Goal: Check status: Check status

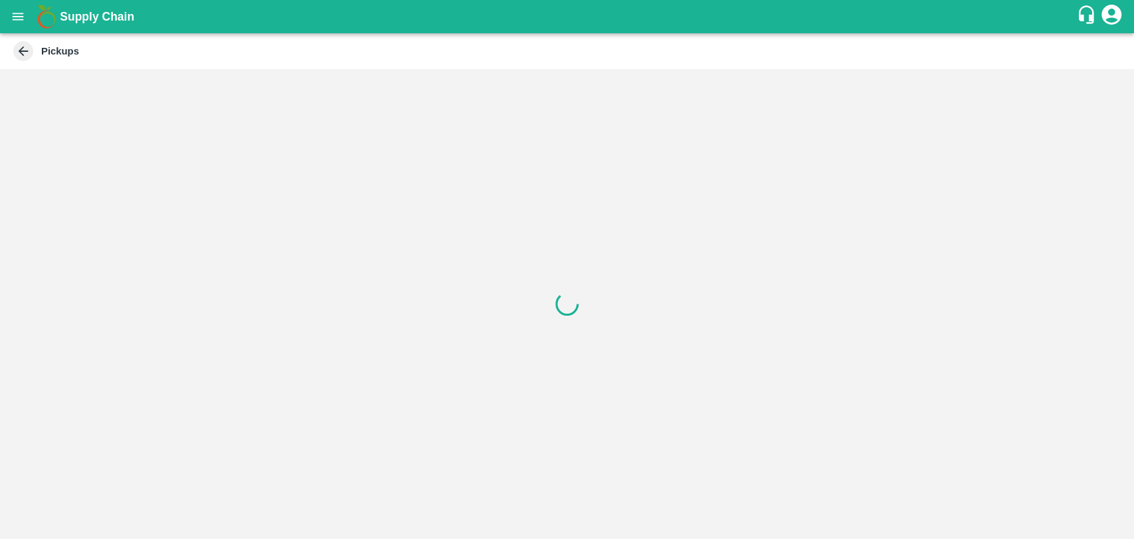
click at [2, 17] on div "Supply Chain" at bounding box center [567, 16] width 1134 height 33
click at [15, 16] on icon "open drawer" at bounding box center [18, 16] width 11 height 7
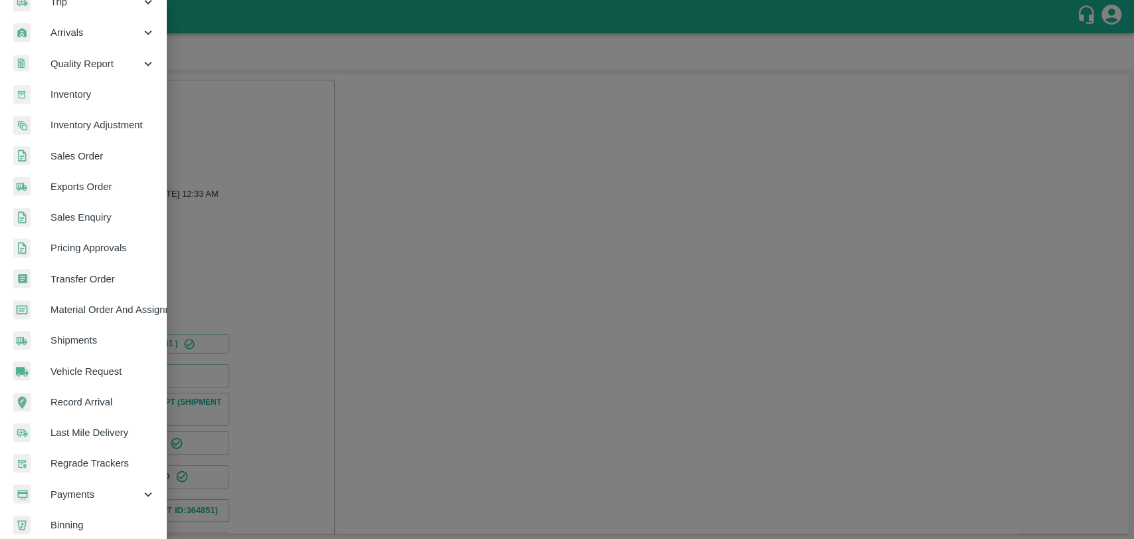
scroll to position [218, 0]
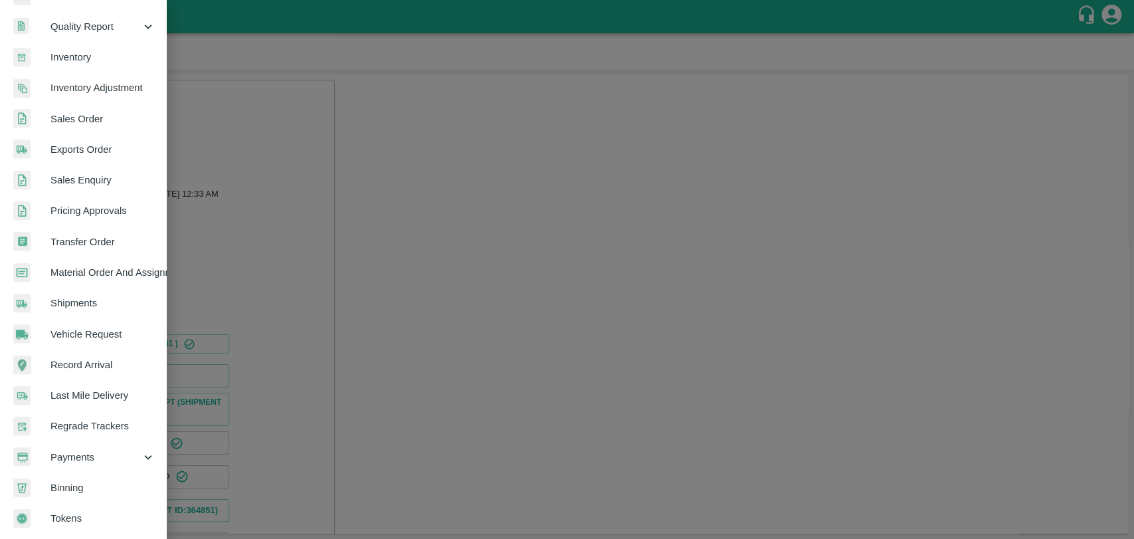
click at [56, 452] on span "Payments" at bounding box center [96, 457] width 90 height 15
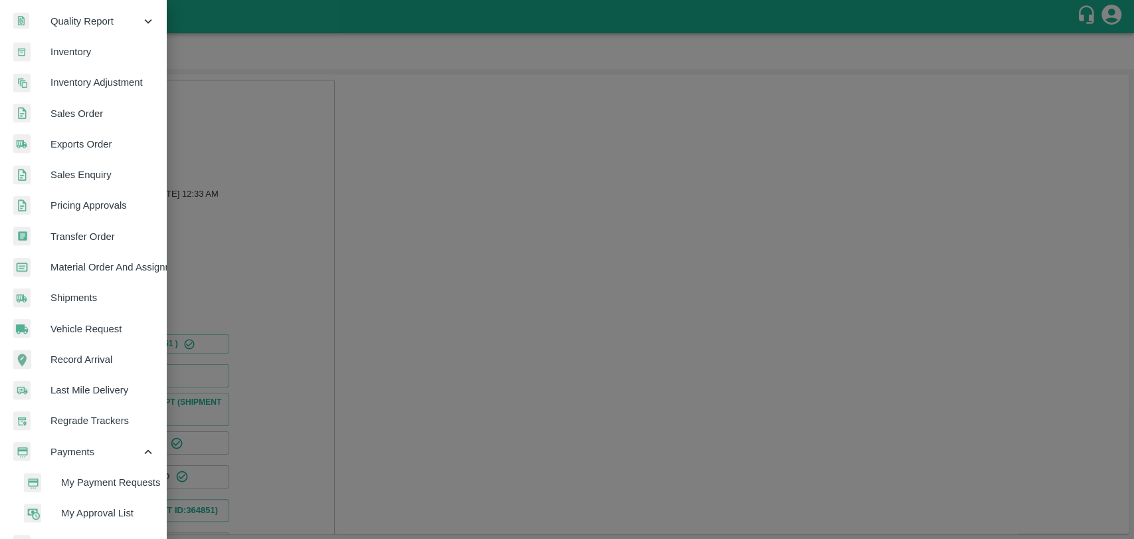
click at [61, 485] on span "My Payment Requests" at bounding box center [108, 482] width 94 height 15
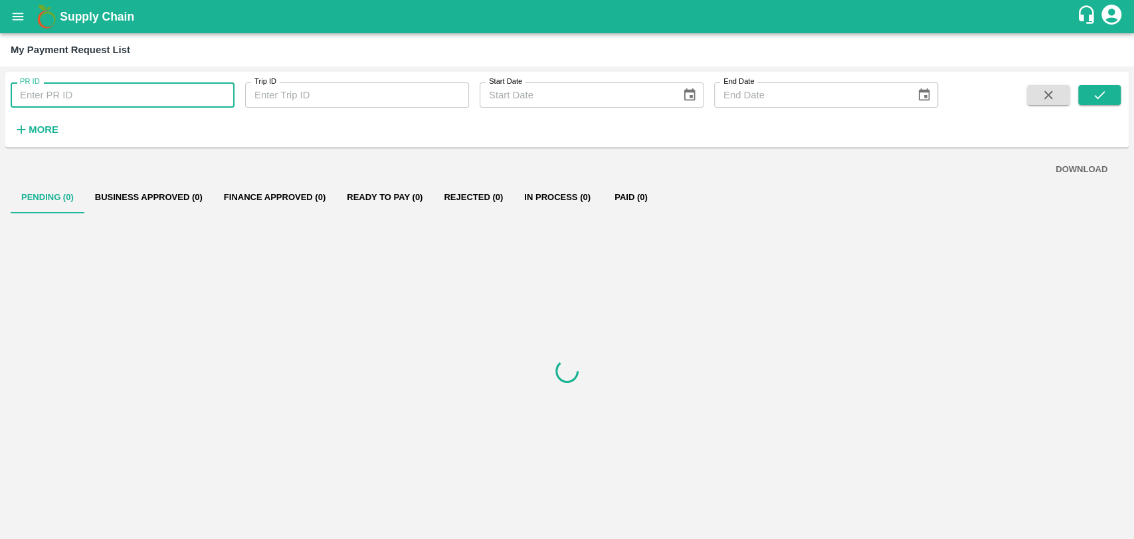
click at [72, 89] on input "PR ID" at bounding box center [123, 94] width 224 height 25
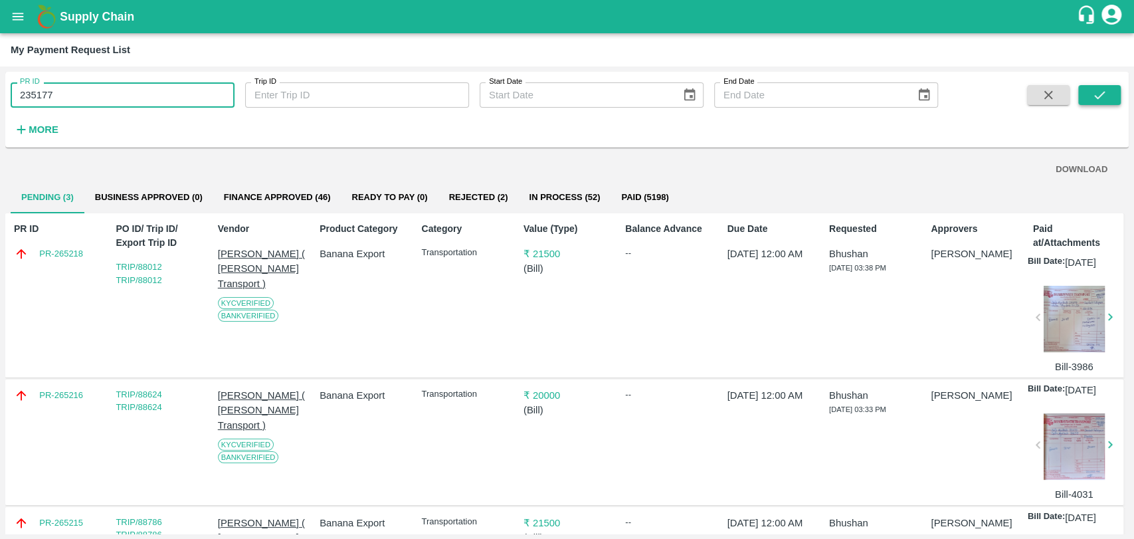
type input "235177"
click at [1086, 93] on button "submit" at bounding box center [1099, 95] width 43 height 20
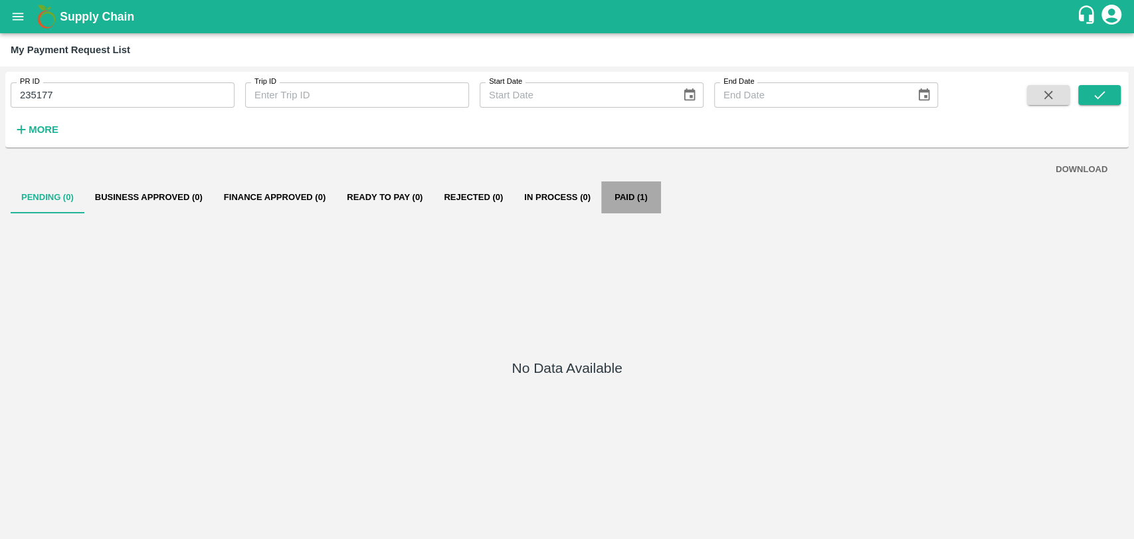
click at [633, 194] on button "Paid (1)" at bounding box center [631, 197] width 60 height 32
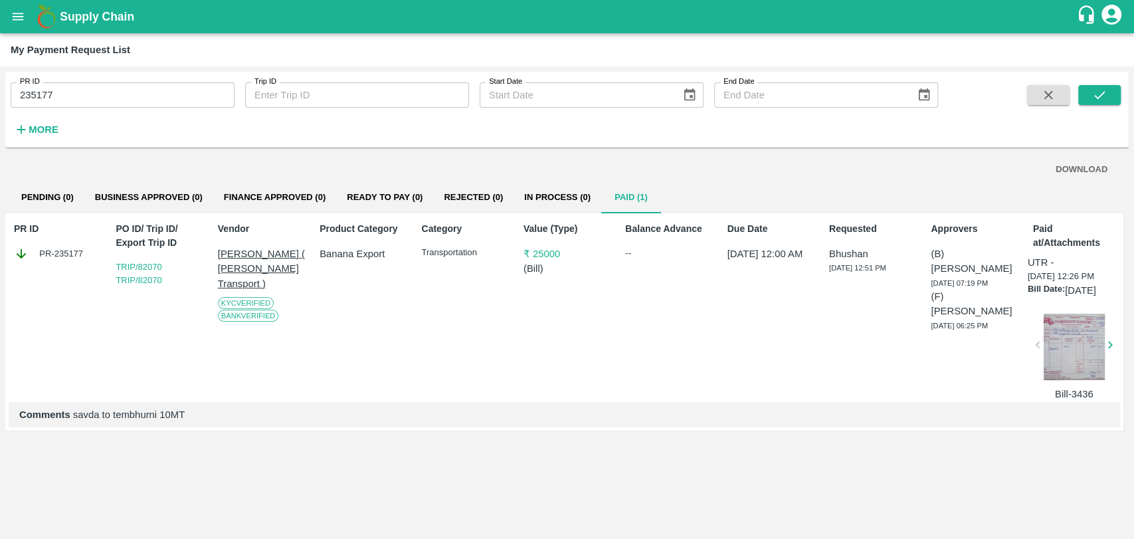
click at [1063, 358] on div at bounding box center [1074, 347] width 61 height 66
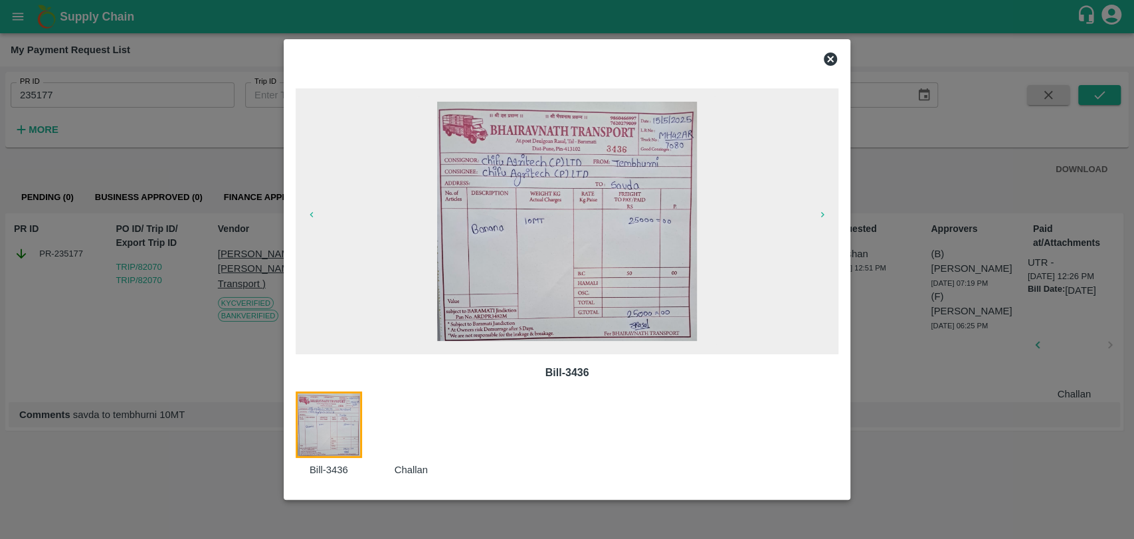
click at [202, 293] on div at bounding box center [567, 269] width 1134 height 539
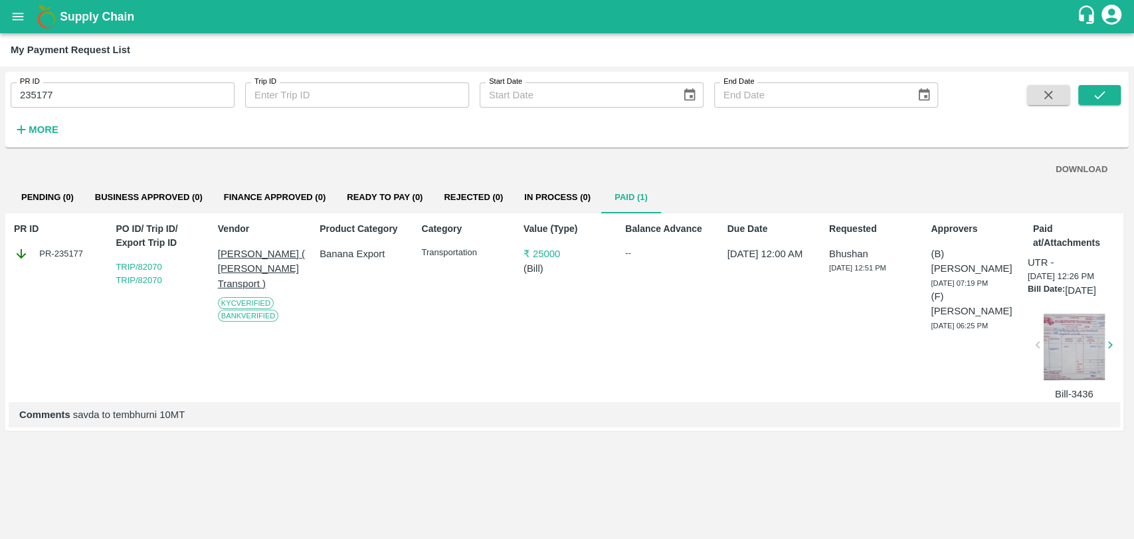
click at [1072, 349] on div at bounding box center [1074, 347] width 61 height 66
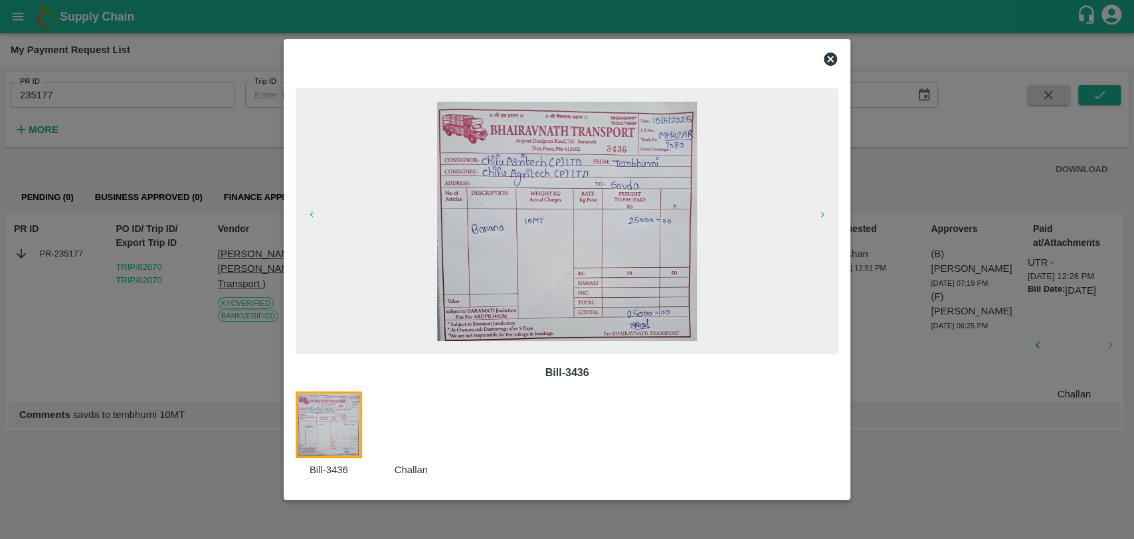
click at [198, 288] on div at bounding box center [567, 269] width 1134 height 539
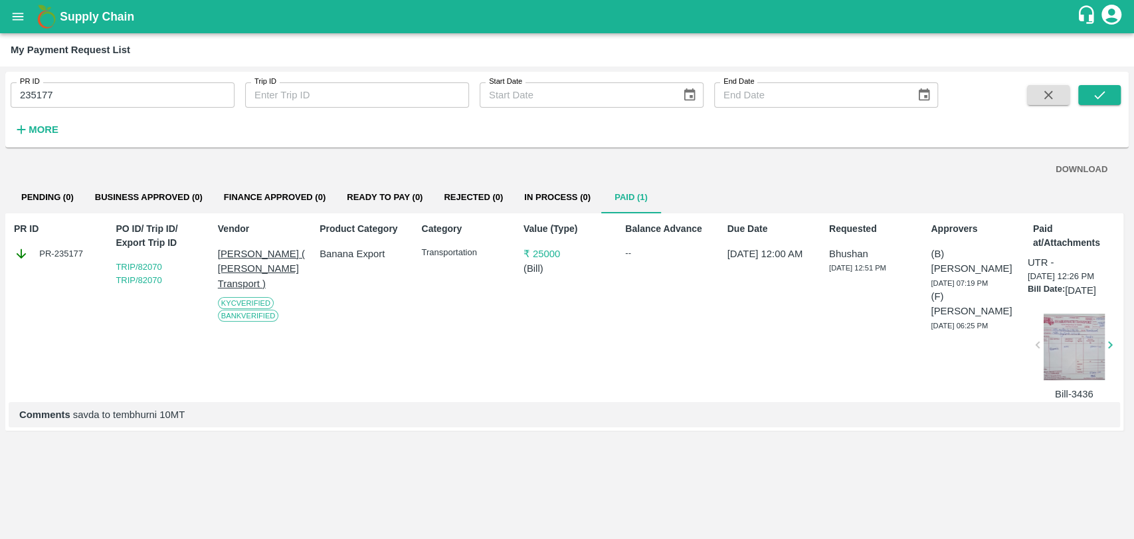
click at [18, 13] on icon "open drawer" at bounding box center [18, 16] width 11 height 7
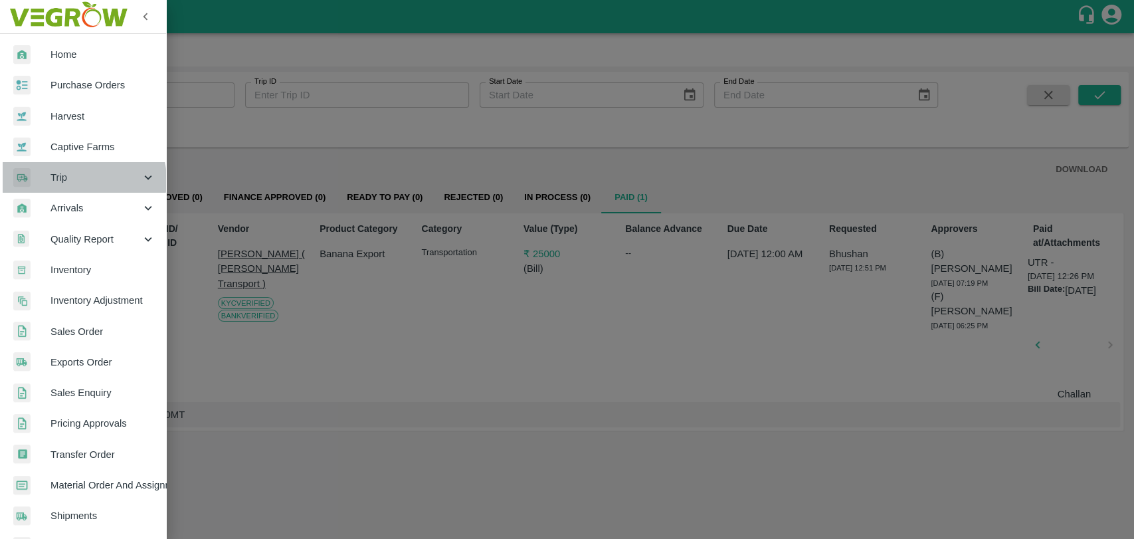
click at [81, 180] on span "Trip" at bounding box center [96, 177] width 90 height 15
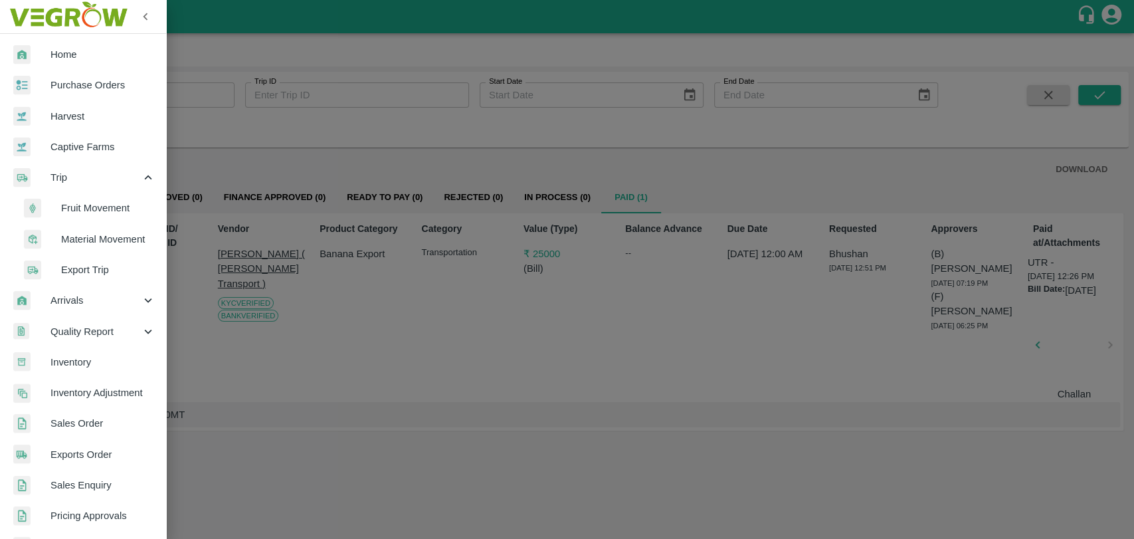
click at [82, 205] on span "Fruit Movement" at bounding box center [108, 208] width 94 height 15
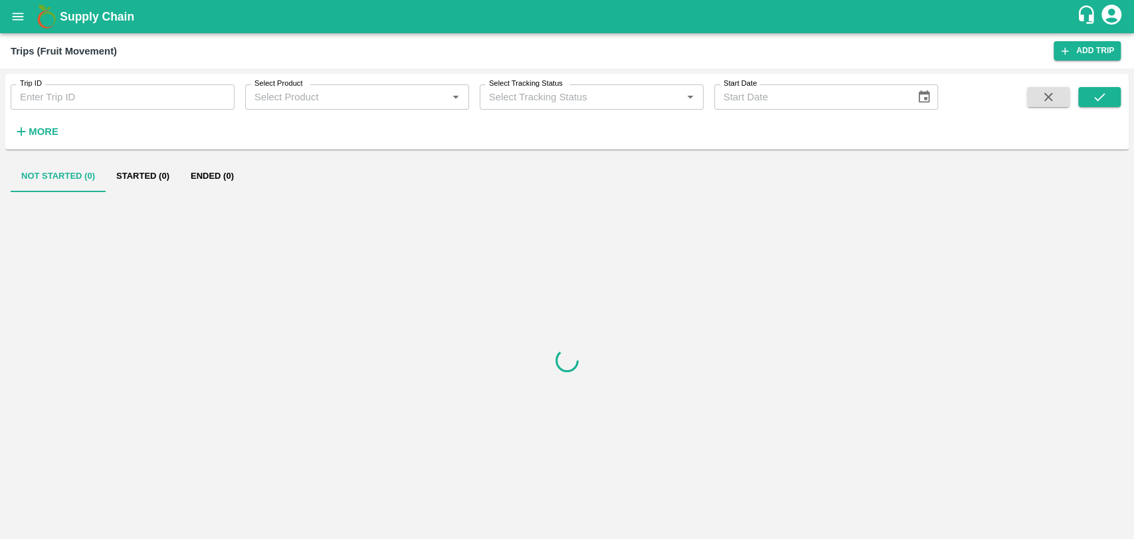
click at [80, 104] on input "Trip ID" at bounding box center [123, 96] width 224 height 25
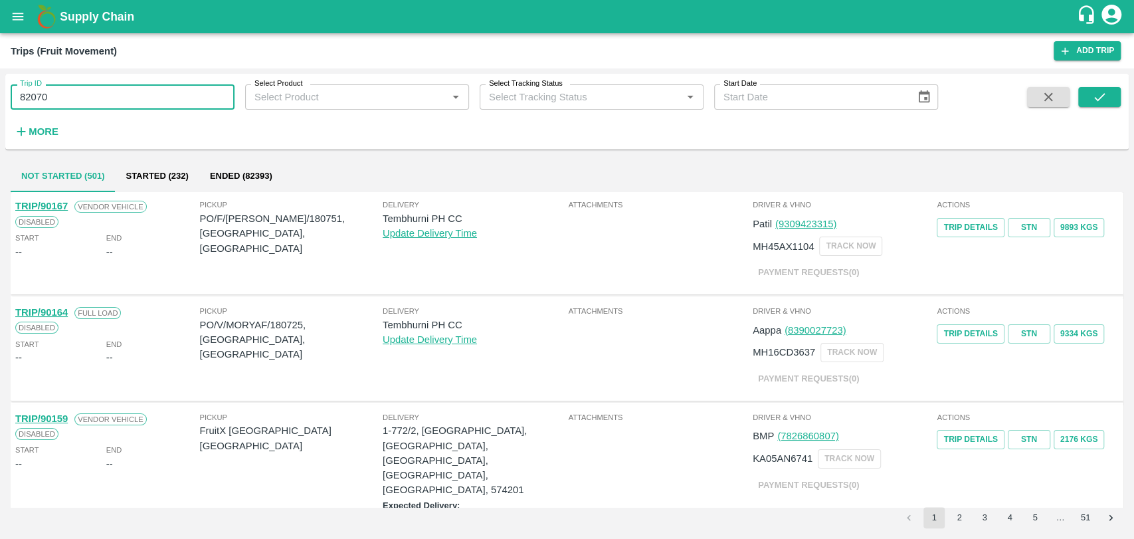
type input "82070"
click at [1126, 98] on div "Trip ID 82070 Trip ID Select Product Select Product   * Select Tracking Status …" at bounding box center [567, 111] width 1124 height 65
click at [1104, 98] on icon "submit" at bounding box center [1099, 97] width 15 height 15
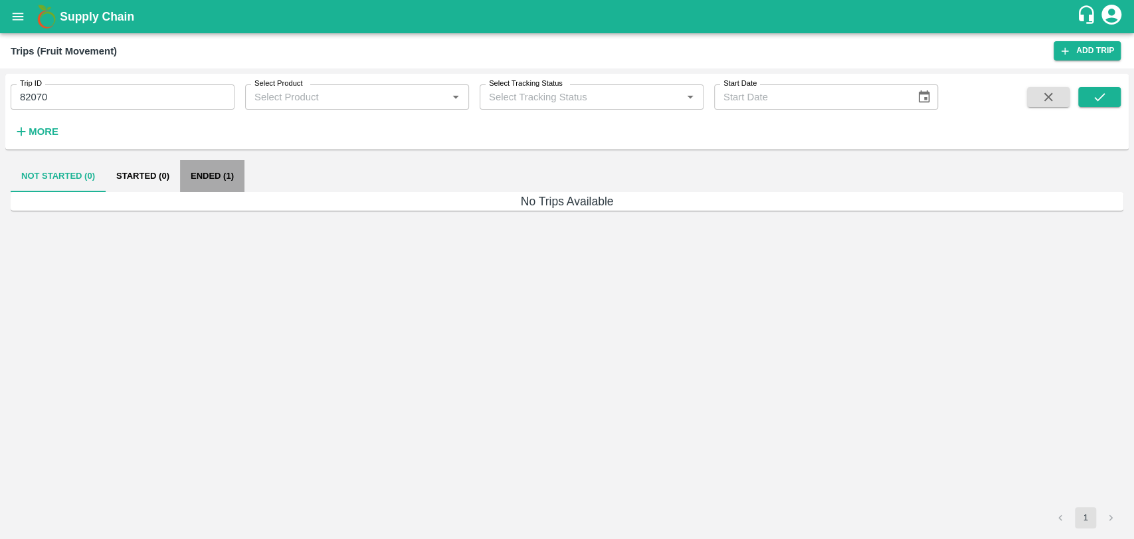
click at [244, 173] on button "Ended (1)" at bounding box center [212, 176] width 64 height 32
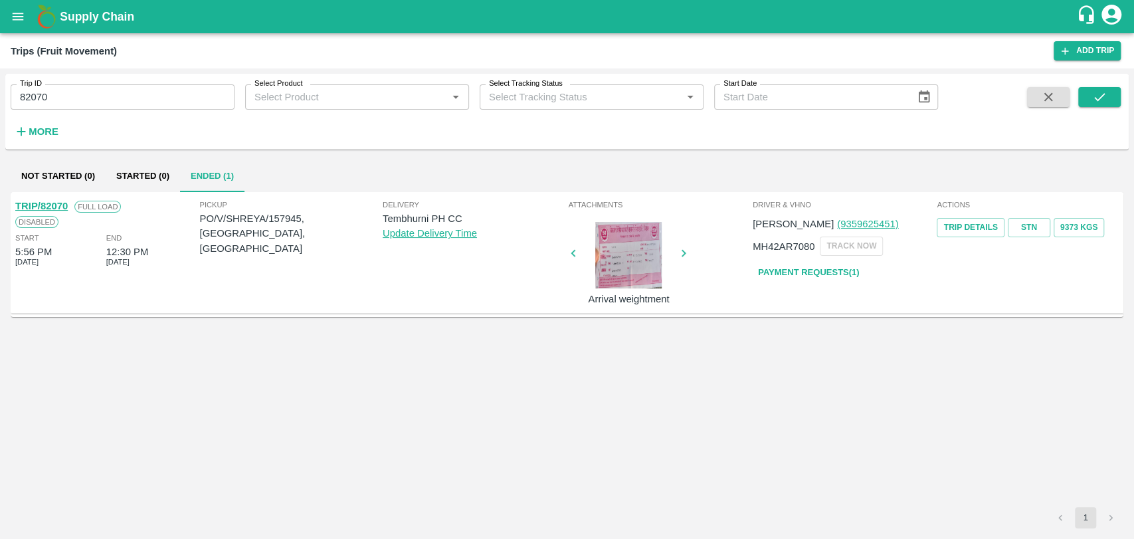
click at [637, 256] on div at bounding box center [629, 255] width 100 height 66
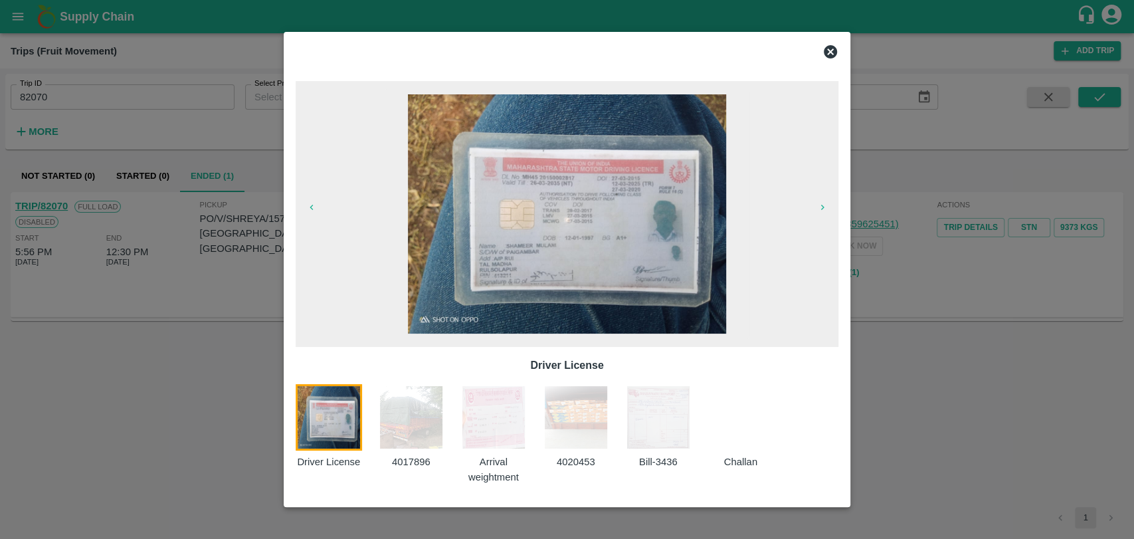
click at [659, 429] on img at bounding box center [658, 417] width 66 height 66
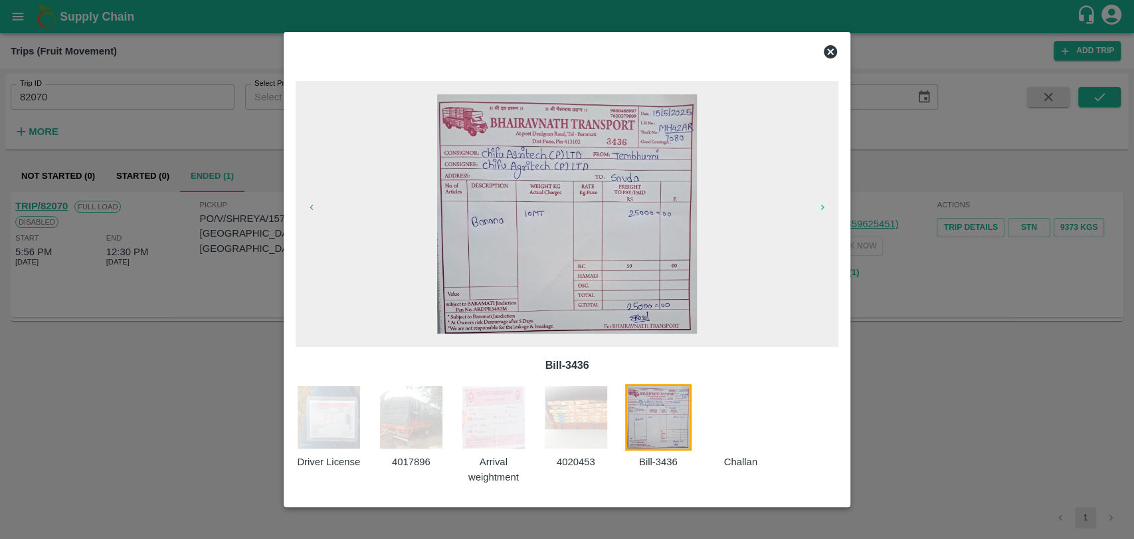
click at [829, 47] on icon at bounding box center [830, 51] width 13 height 13
